Goal: Communication & Community: Share content

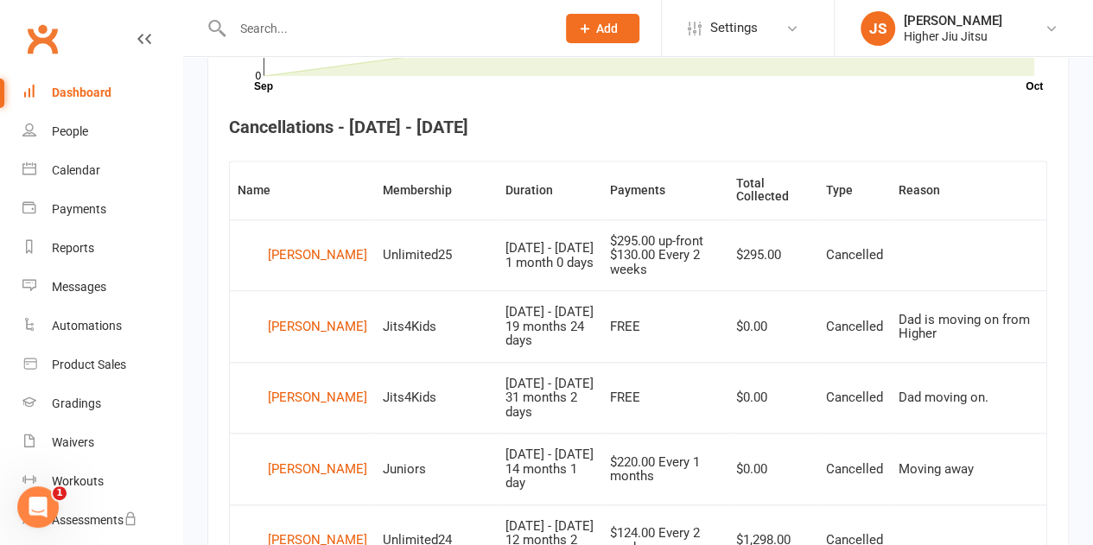
scroll to position [643, 0]
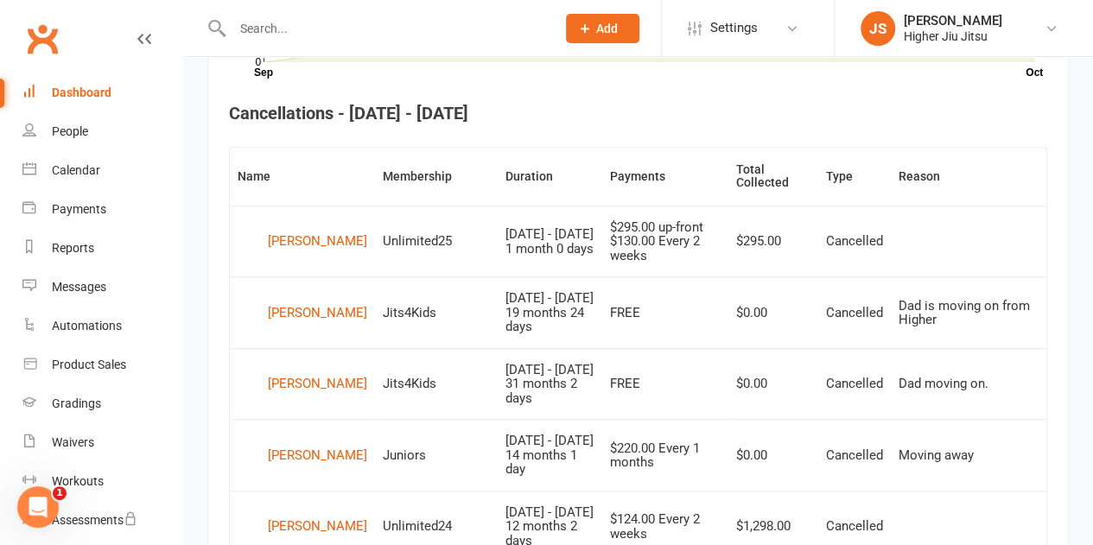
click at [104, 102] on link "Dashboard" at bounding box center [102, 92] width 160 height 39
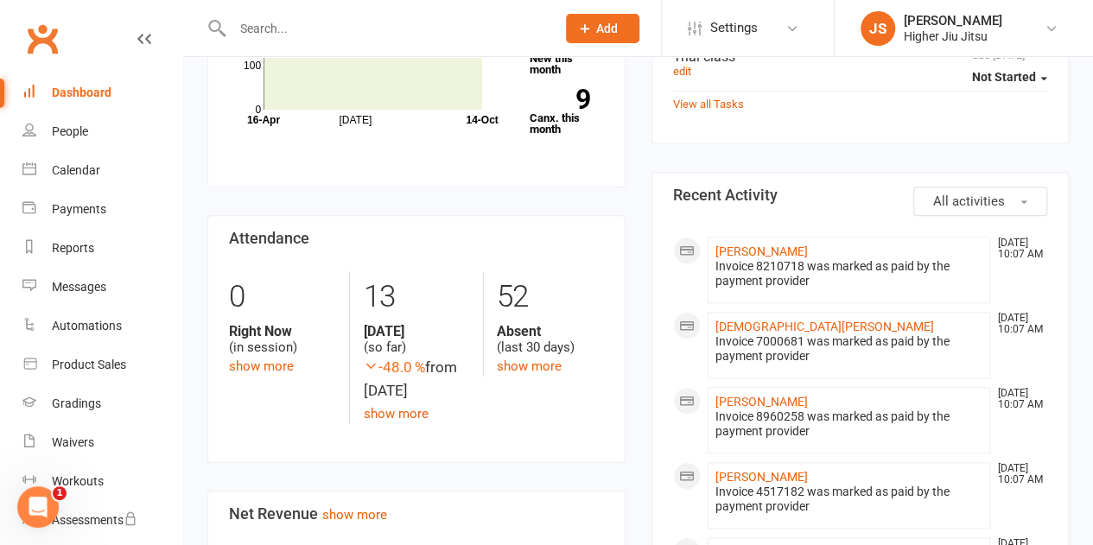
scroll to position [605, 0]
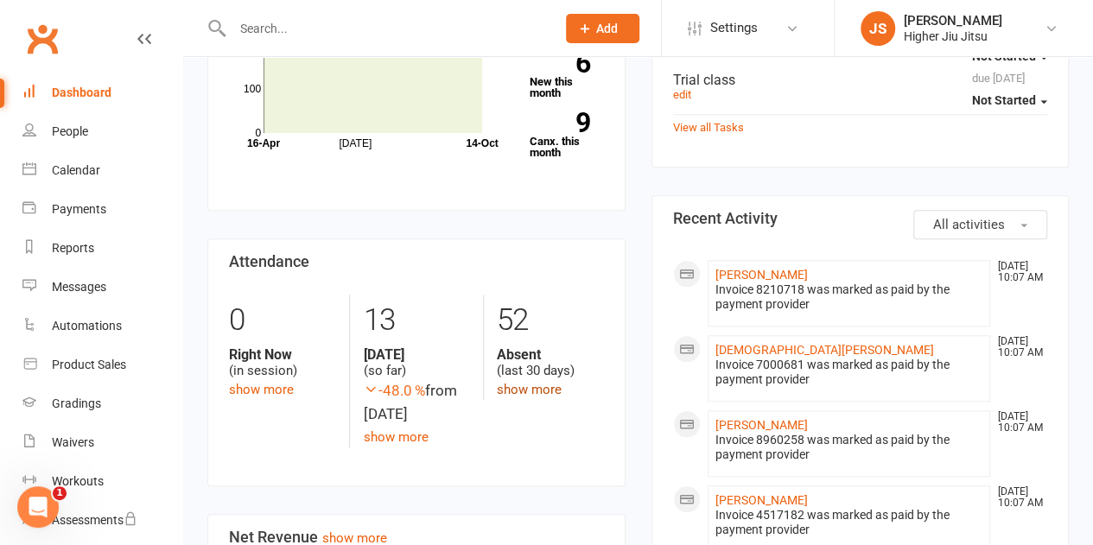
click at [536, 385] on link "show more" at bounding box center [529, 390] width 65 height 16
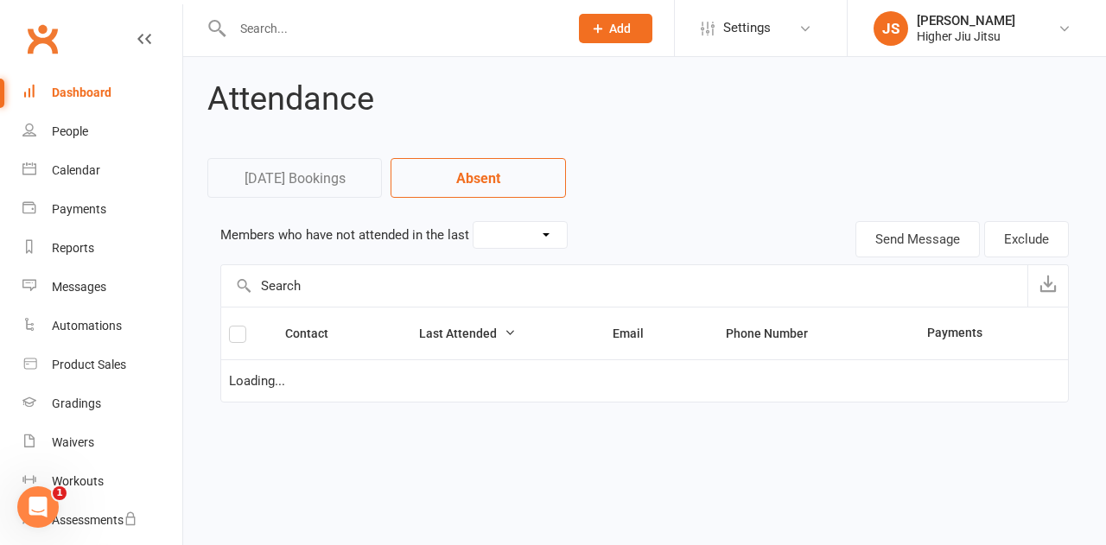
select select "30"
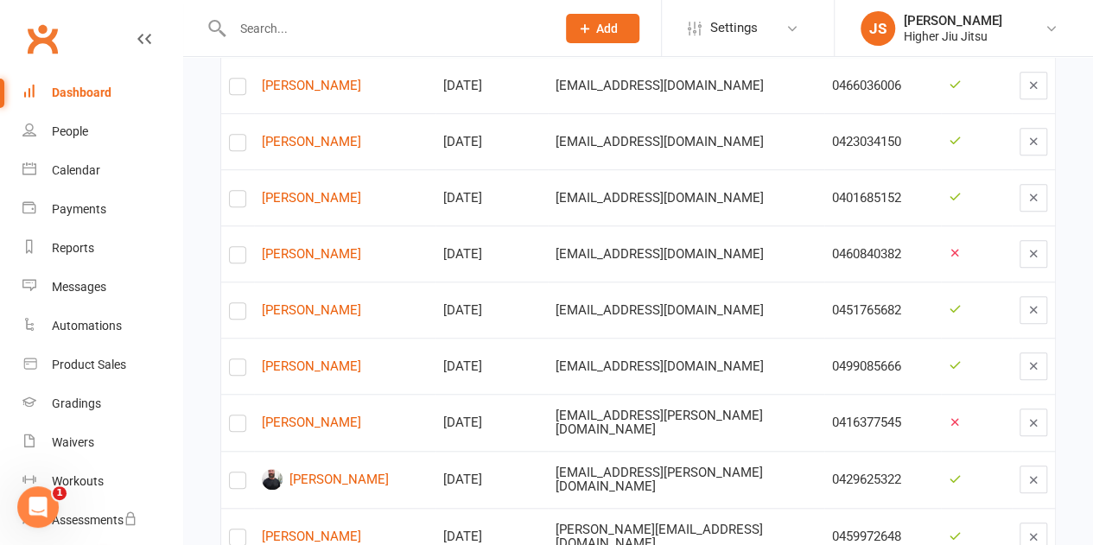
scroll to position [86, 0]
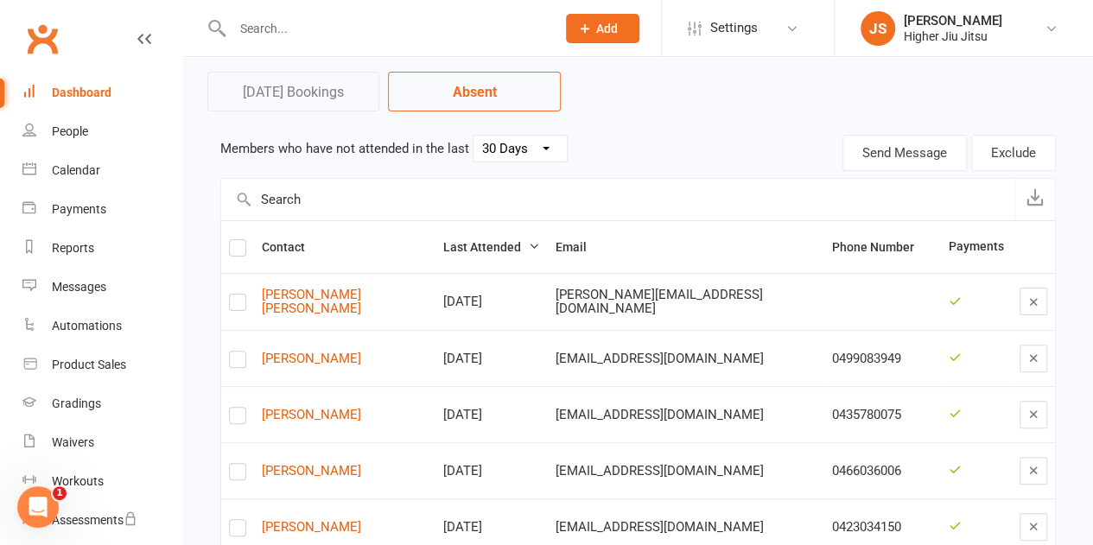
click at [65, 91] on div "Dashboard" at bounding box center [82, 93] width 60 height 14
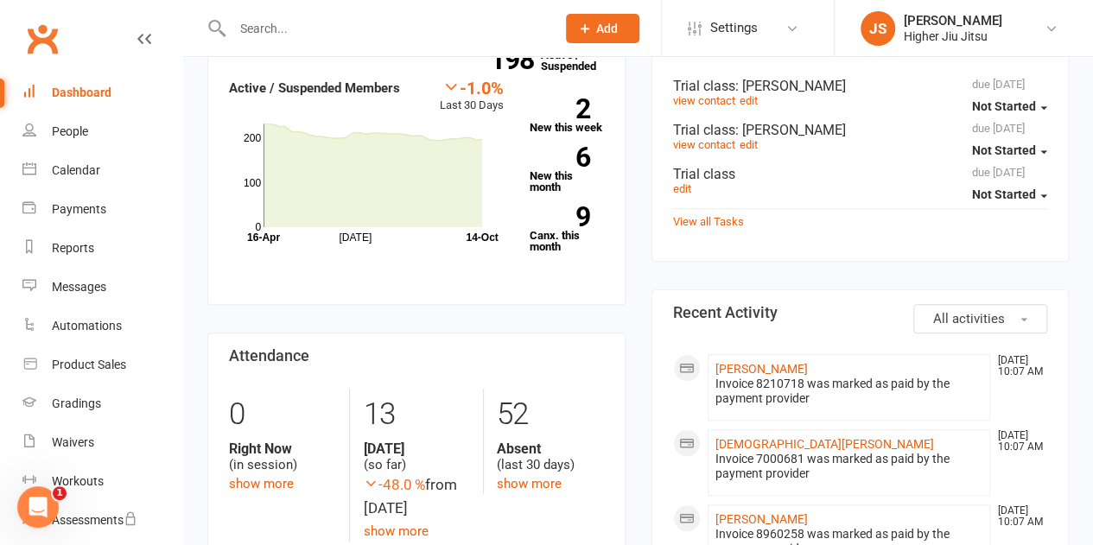
scroll to position [519, 0]
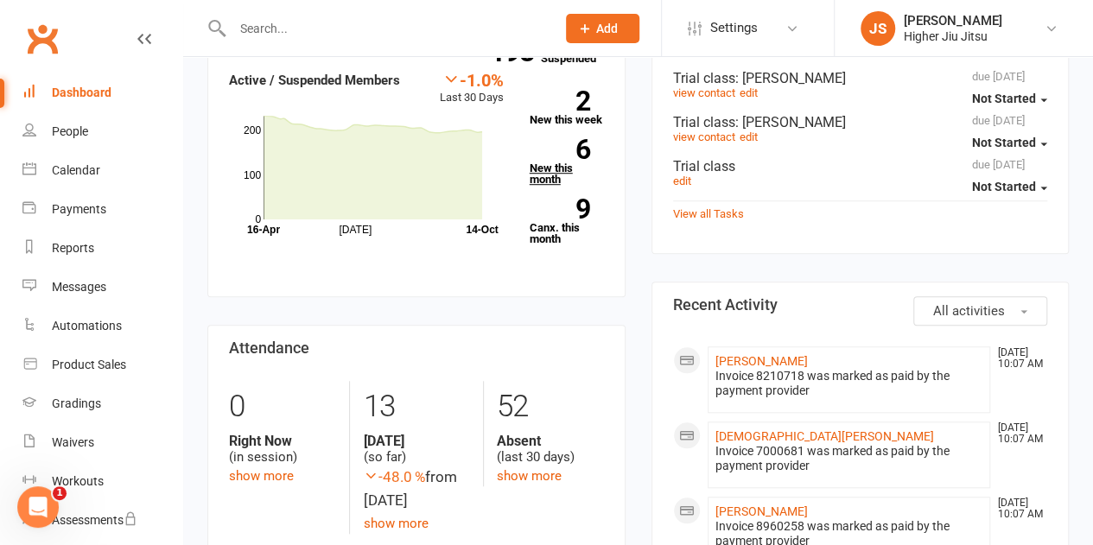
click at [560, 174] on link "6 New this month" at bounding box center [567, 162] width 74 height 46
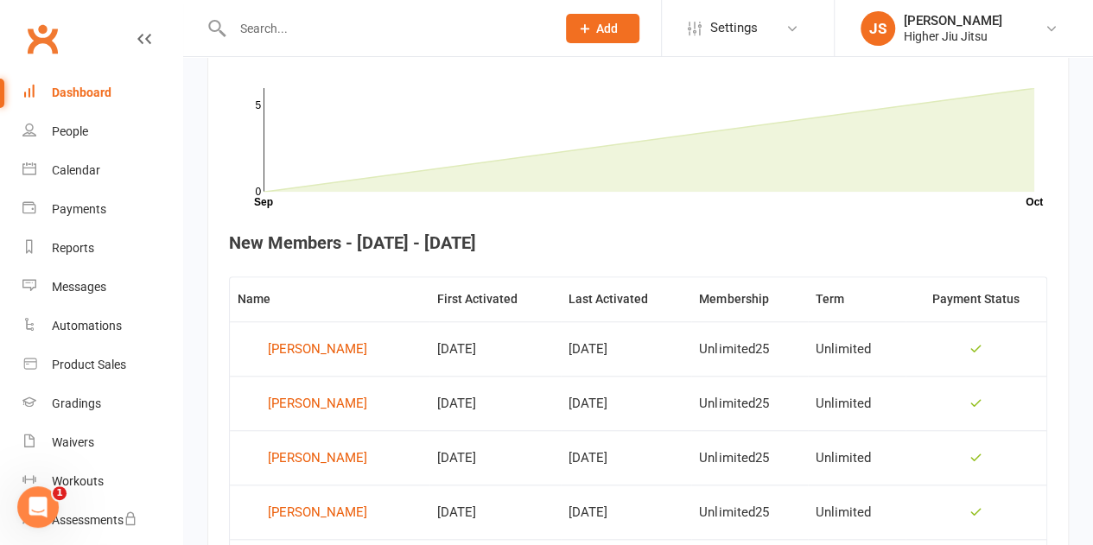
scroll to position [730, 0]
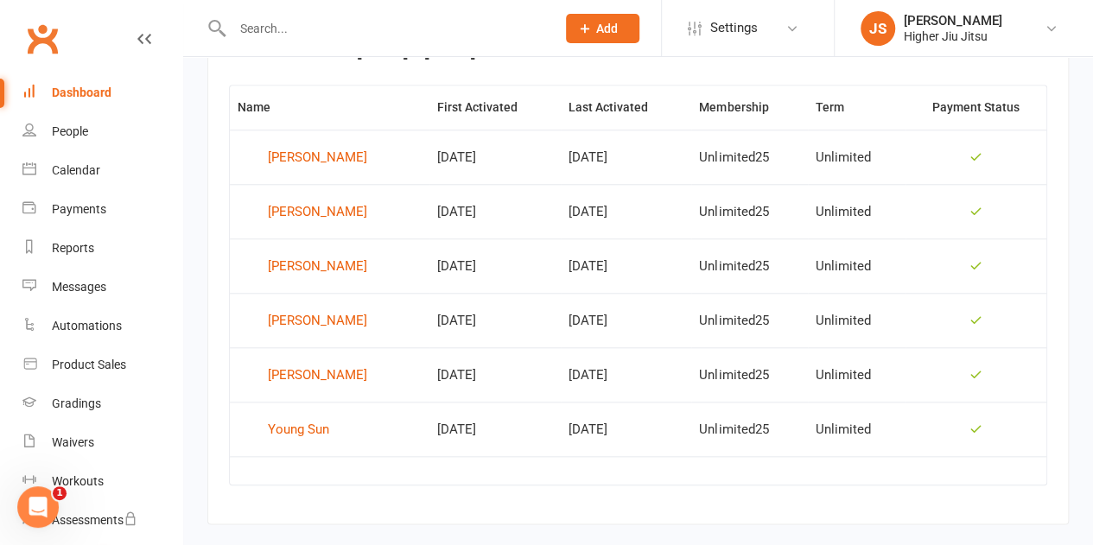
click at [482, 19] on input "text" at bounding box center [385, 28] width 317 height 24
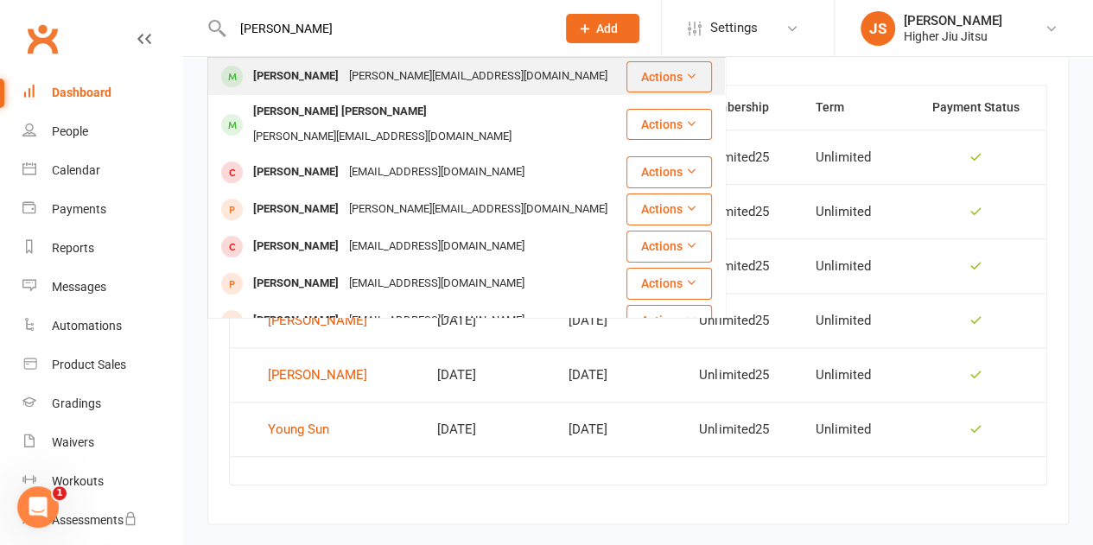
type input "[PERSON_NAME]"
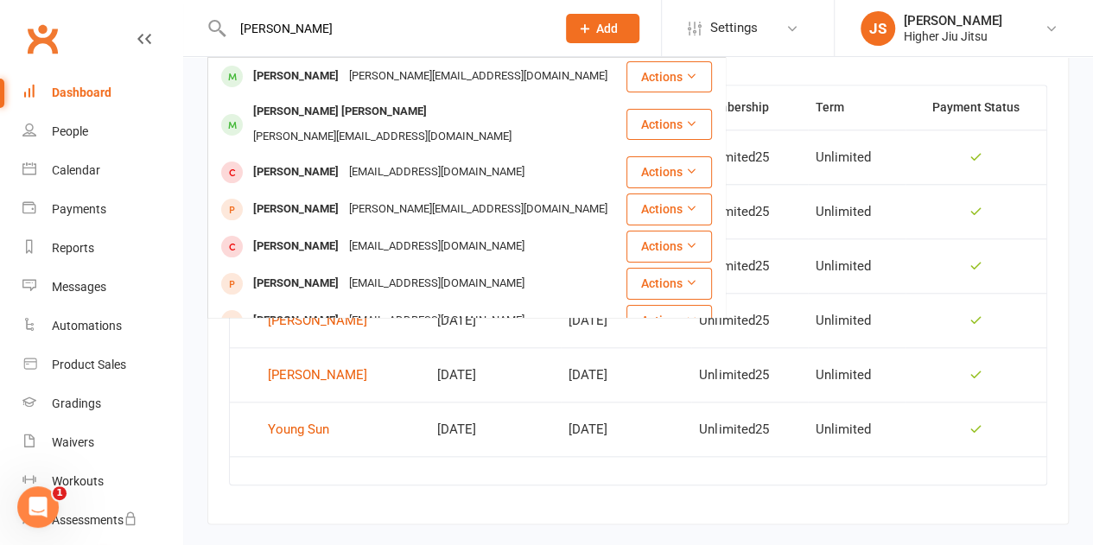
click at [410, 75] on div "[PERSON_NAME][EMAIL_ADDRESS][DOMAIN_NAME]" at bounding box center [478, 76] width 269 height 25
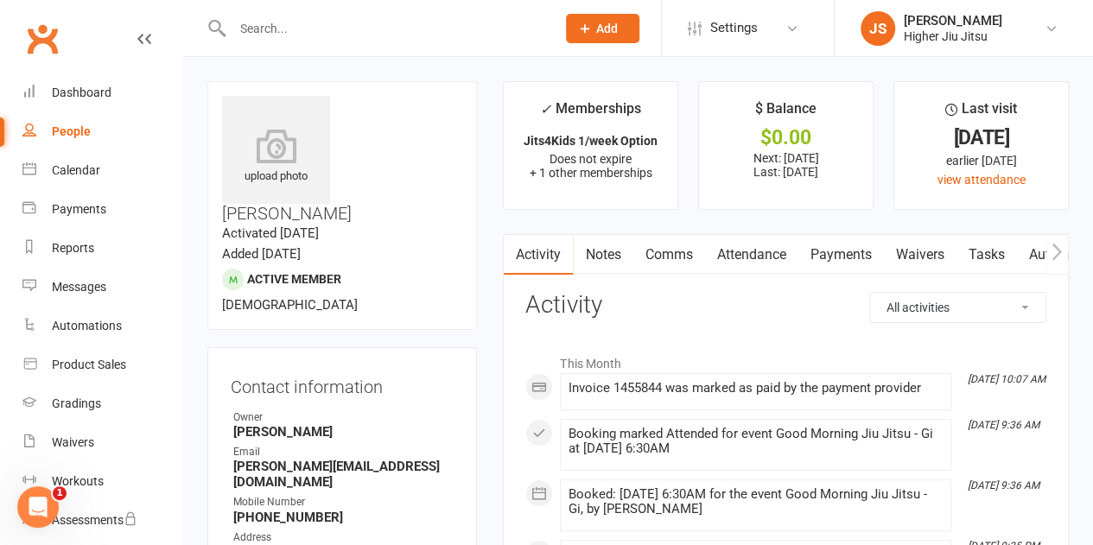
click at [839, 241] on link "Payments" at bounding box center [841, 255] width 86 height 40
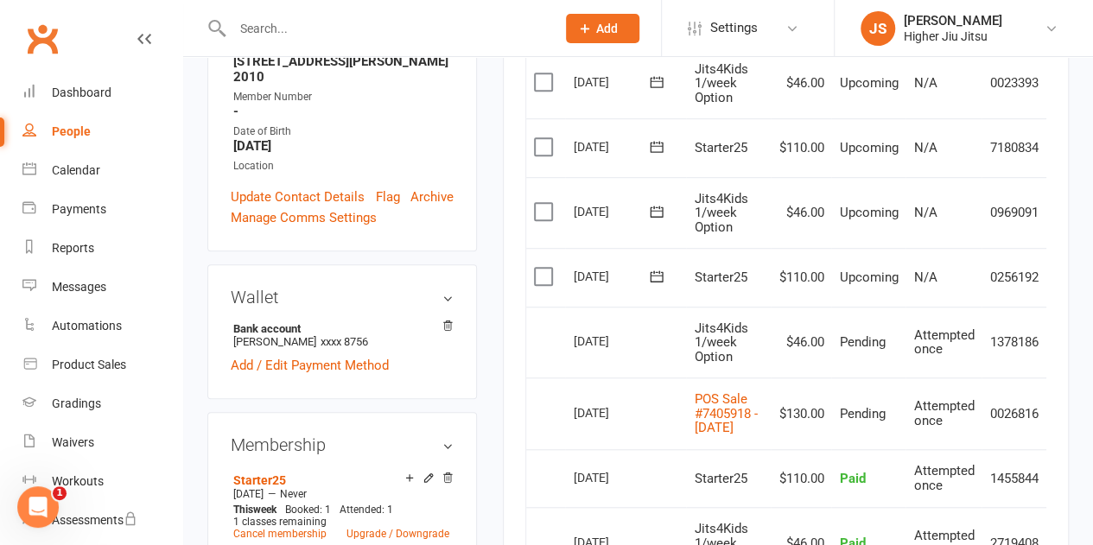
scroll to position [519, 0]
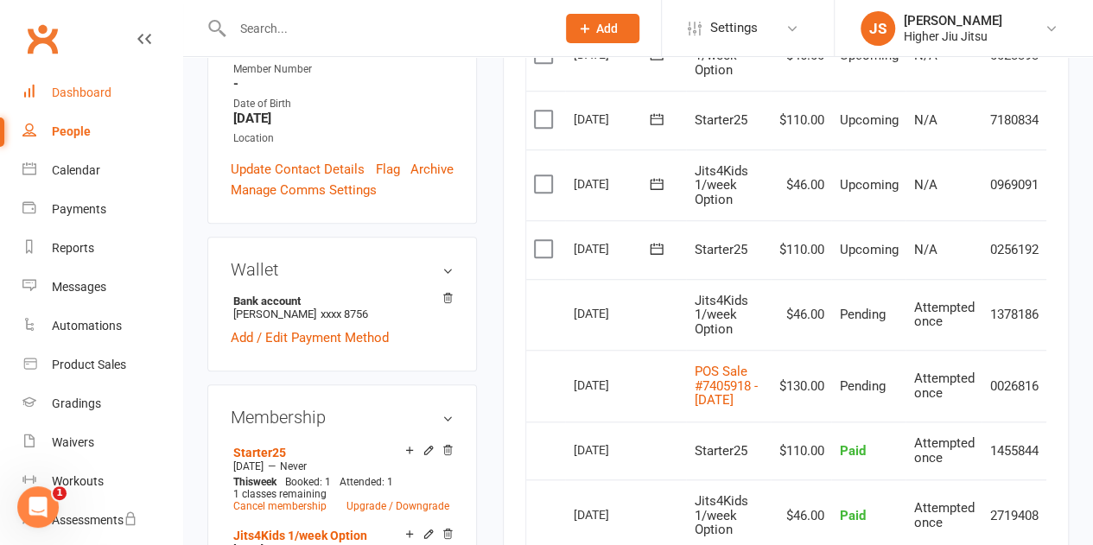
click at [107, 89] on div "Dashboard" at bounding box center [82, 93] width 60 height 14
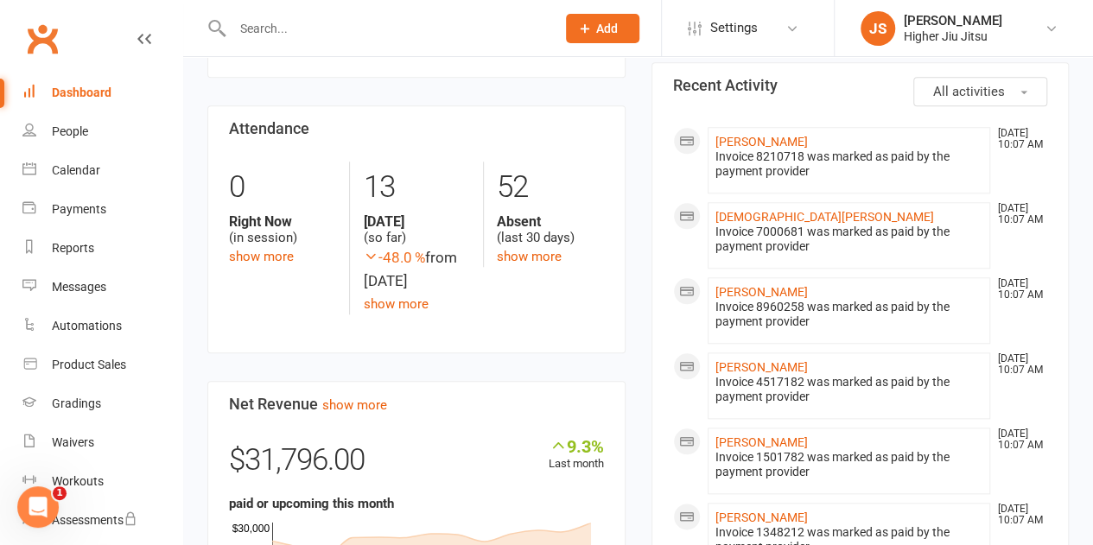
scroll to position [778, 0]
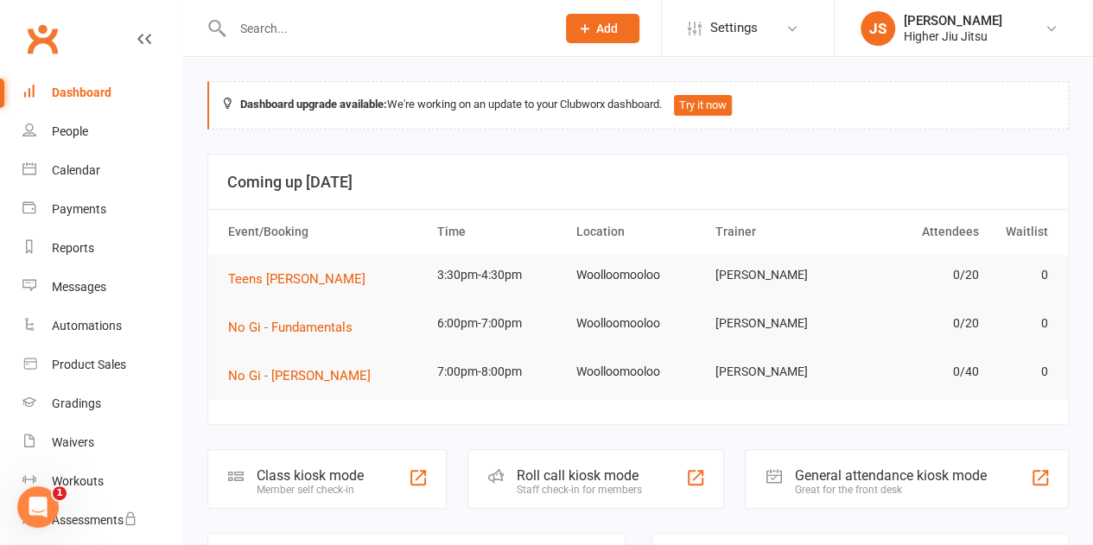
click at [294, 37] on input "text" at bounding box center [385, 28] width 317 height 24
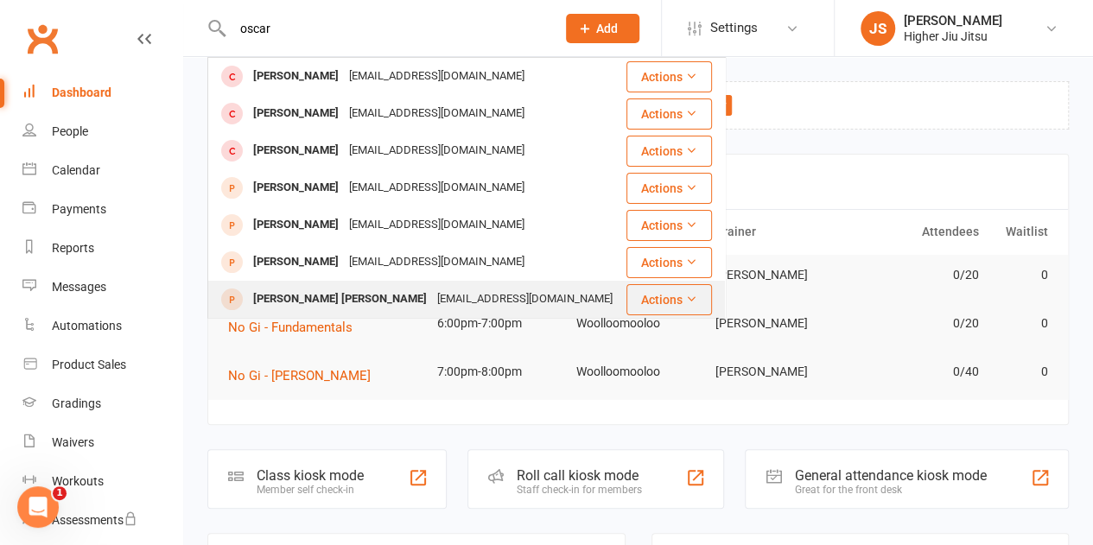
type input "oscar"
click at [432, 293] on div "opjaja09@gmail.com" at bounding box center [525, 299] width 186 height 25
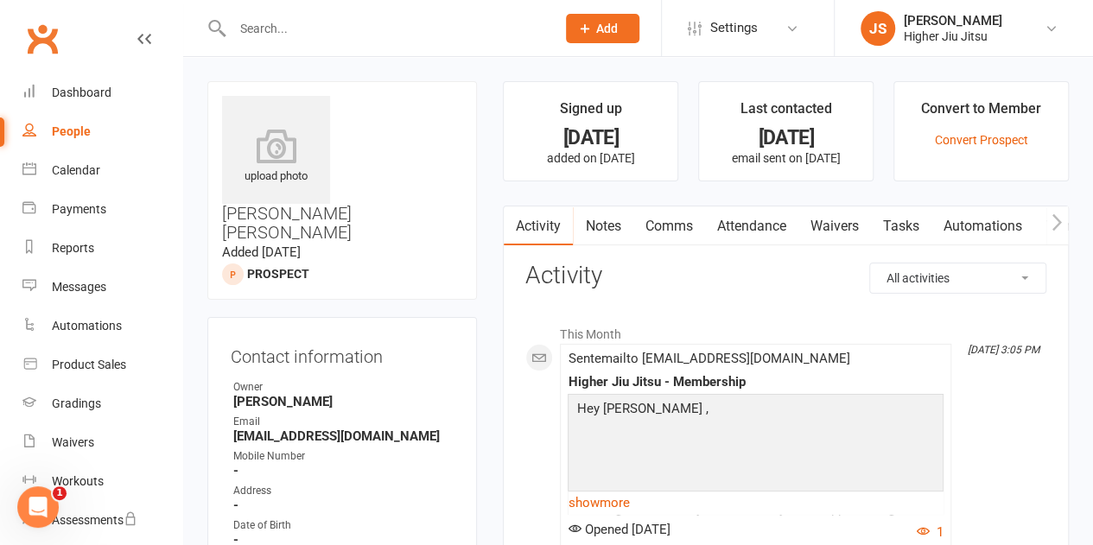
click at [665, 226] on link "Comms" at bounding box center [669, 227] width 72 height 40
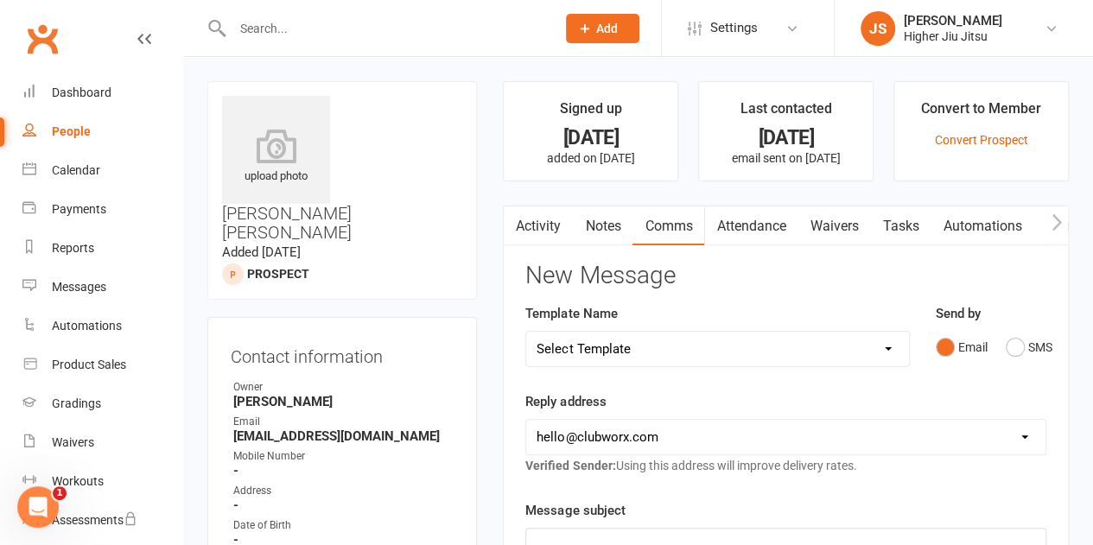
click at [623, 339] on select "Select Template [Email] Let's Reconnect! [Email] Still Interested? [Email] Stil…" at bounding box center [717, 349] width 382 height 35
select select "7"
click at [526, 332] on select "Select Template [Email] Let's Reconnect! [Email] Still Interested? [Email] Stil…" at bounding box center [717, 349] width 382 height 35
click at [667, 433] on select "hello@clubworx.com john@higherhealth.net.au david@allreadydone.com.au" at bounding box center [785, 437] width 519 height 35
select select "1"
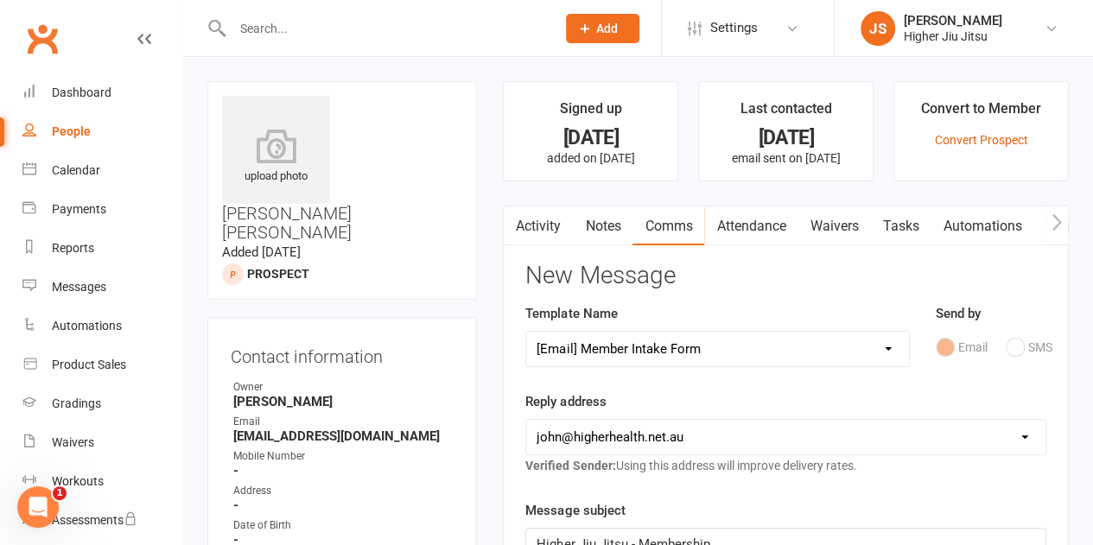
click at [526, 420] on select "hello@clubworx.com john@higherhealth.net.au david@allreadydone.com.au" at bounding box center [785, 437] width 519 height 35
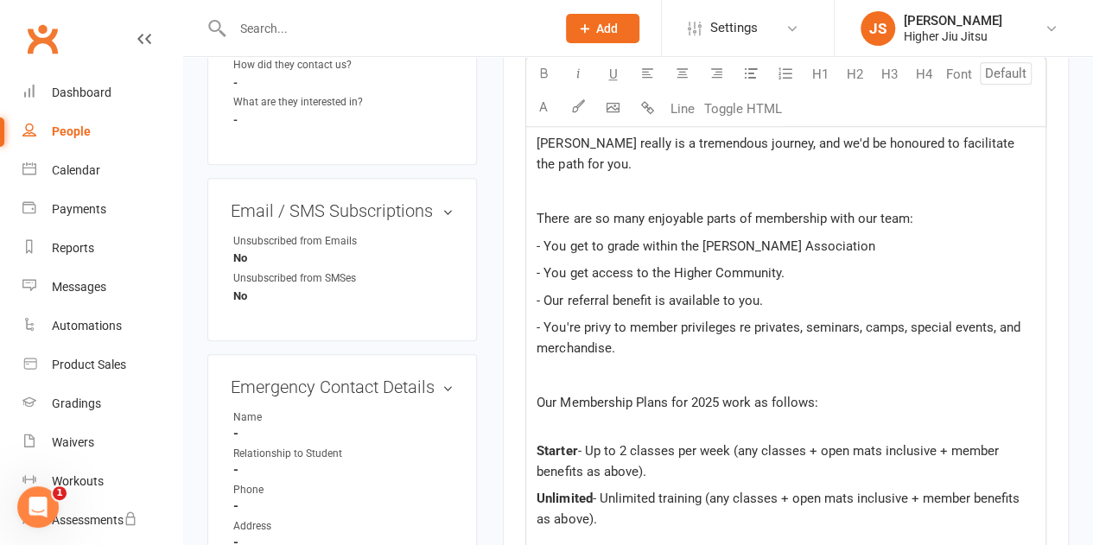
scroll to position [519, 0]
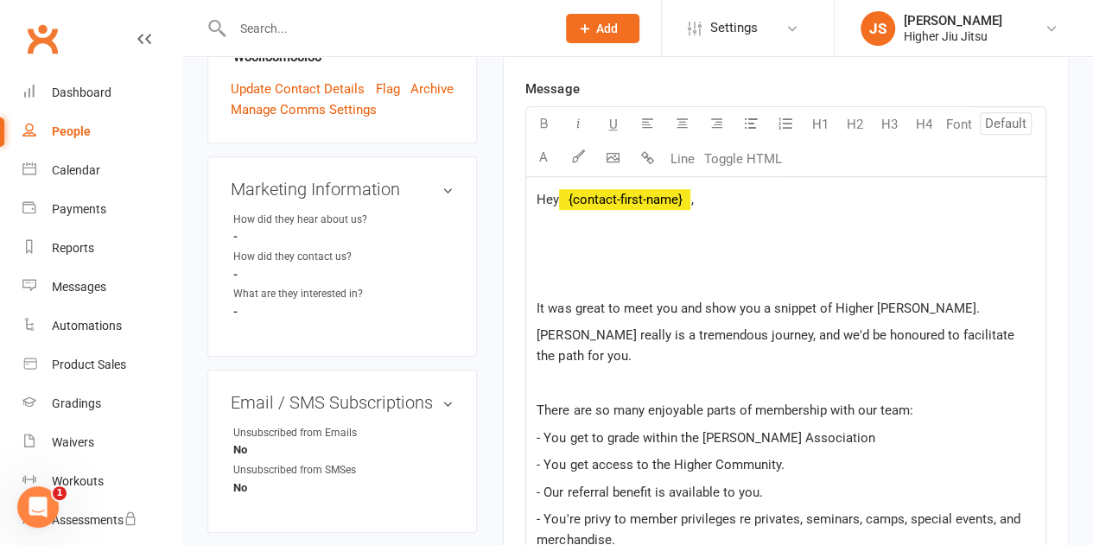
click at [641, 254] on p at bounding box center [786, 254] width 499 height 21
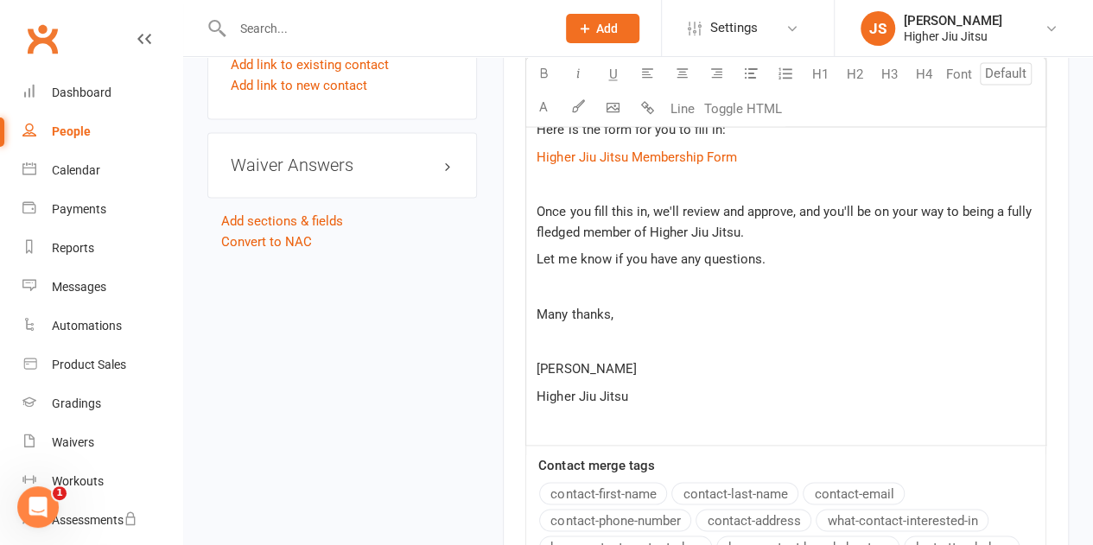
scroll to position [1719, 0]
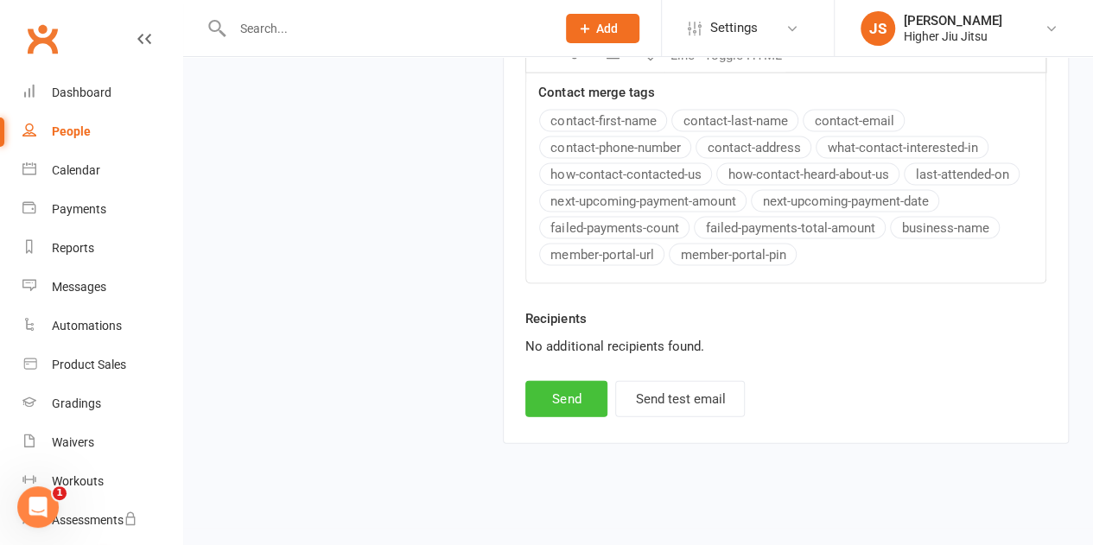
click at [573, 386] on button "Send" at bounding box center [567, 399] width 82 height 36
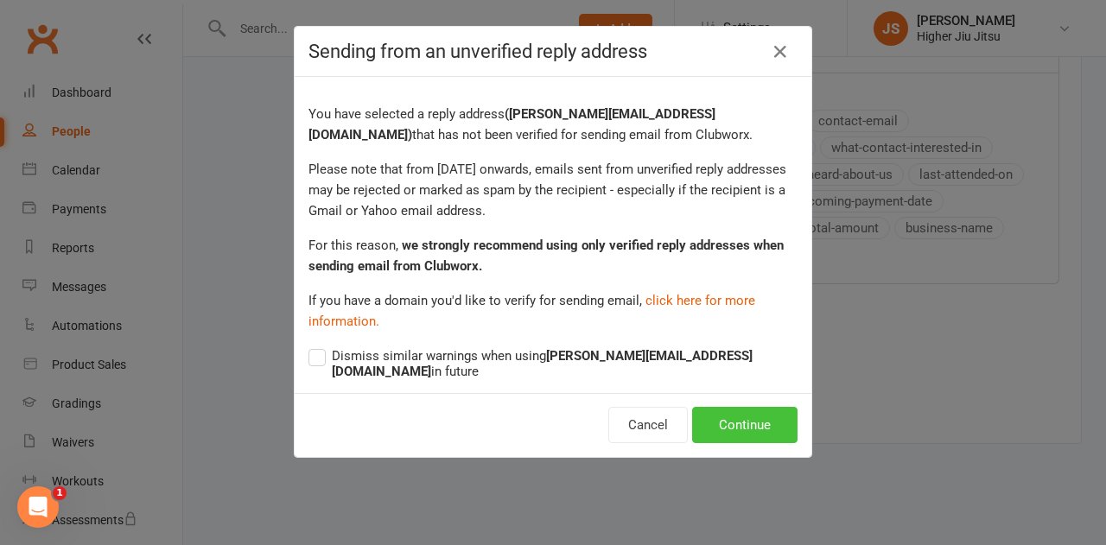
drag, startPoint x: 719, startPoint y: 409, endPoint x: 700, endPoint y: 418, distance: 21.3
click at [720, 409] on button "Continue" at bounding box center [744, 425] width 105 height 36
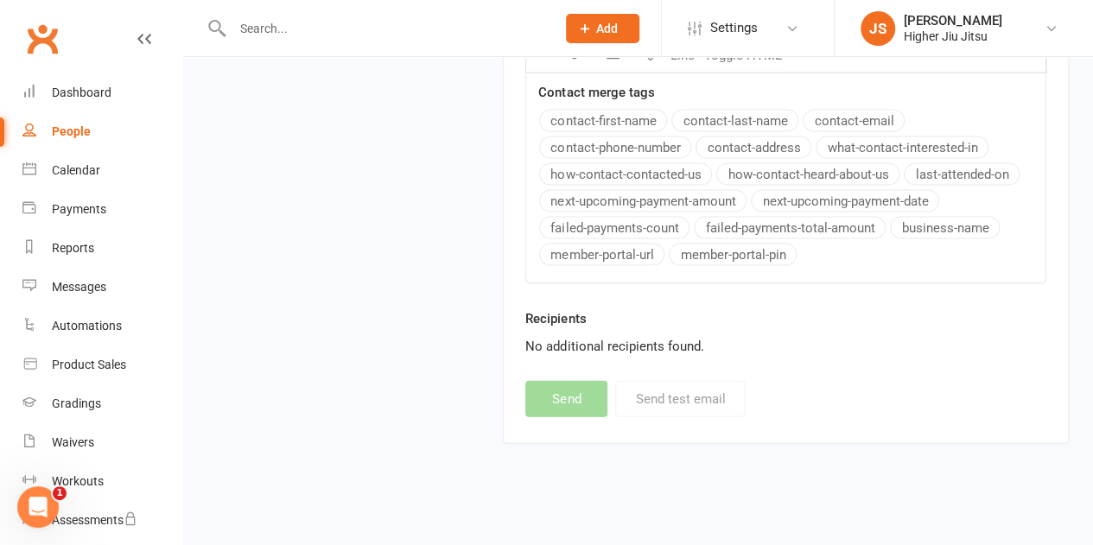
select select
select select "0"
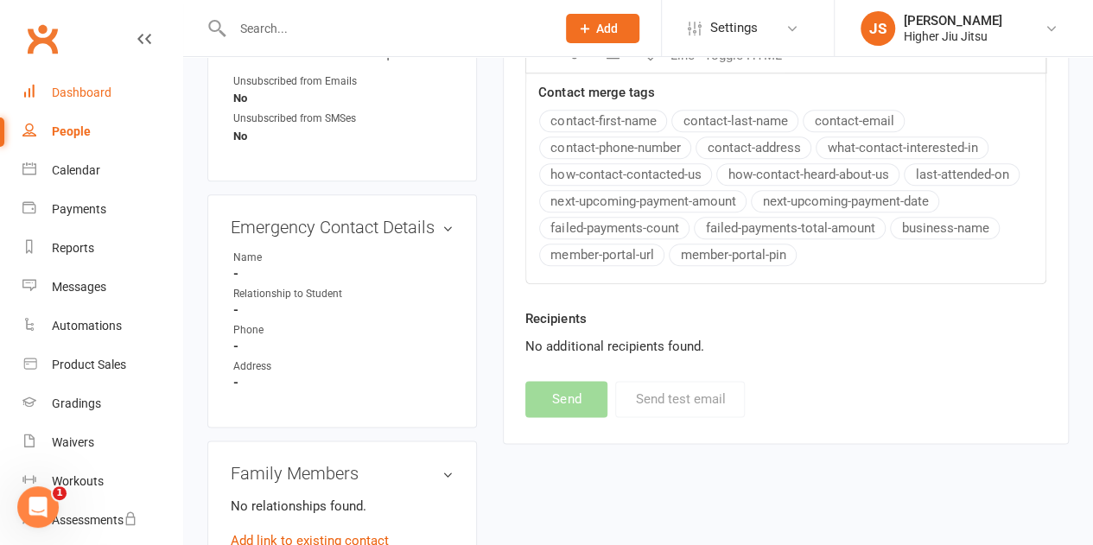
click at [86, 99] on div "Dashboard" at bounding box center [82, 93] width 60 height 14
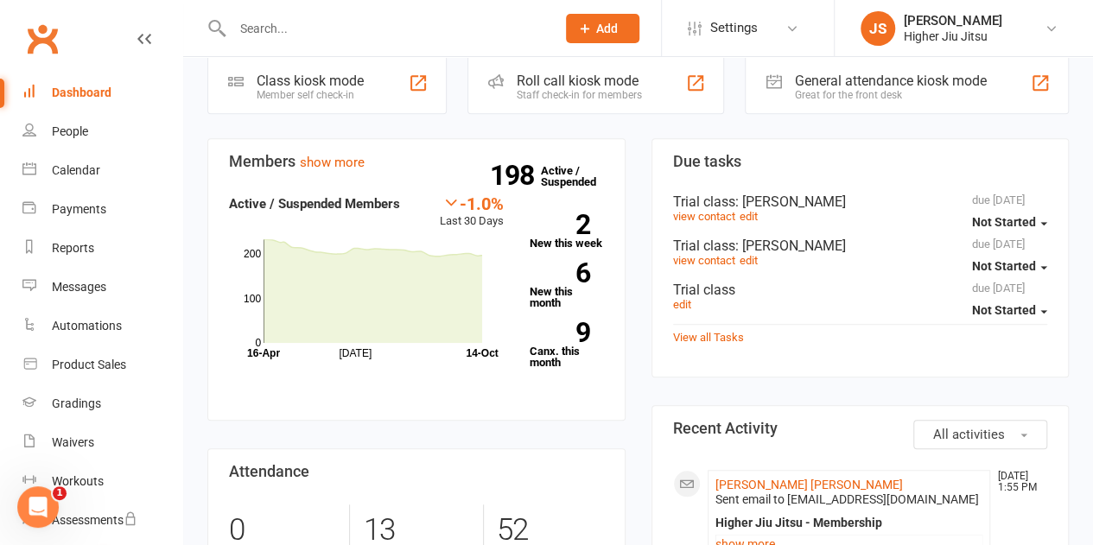
scroll to position [432, 0]
